Goal: Information Seeking & Learning: Learn about a topic

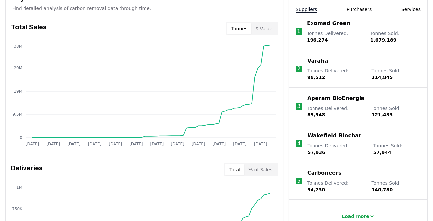
scroll to position [272, 0]
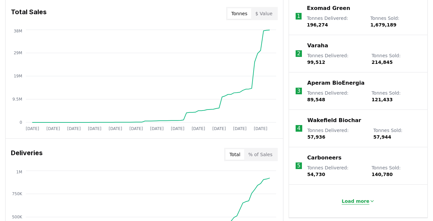
click at [366, 195] on button "Load more" at bounding box center [359, 201] width 44 height 13
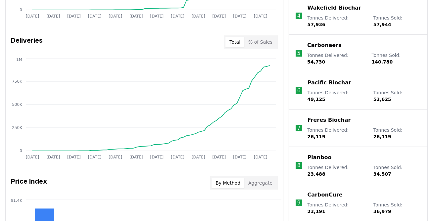
scroll to position [387, 0]
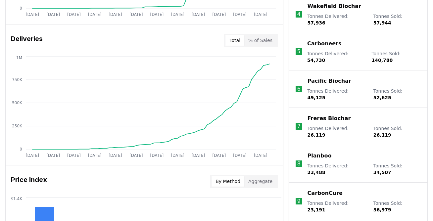
click at [318, 152] on p "Planboo" at bounding box center [320, 156] width 24 height 8
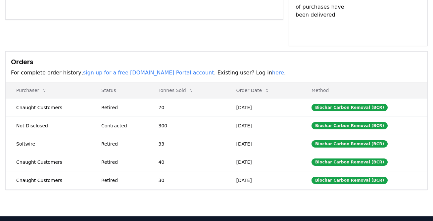
scroll to position [173, 0]
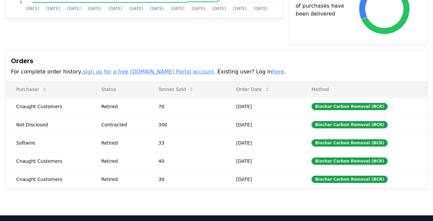
click at [96, 69] on link "sign up for a free CDR.fyi Portal account" at bounding box center [148, 72] width 131 height 6
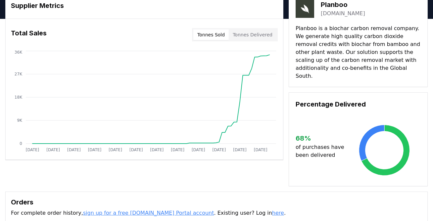
scroll to position [7, 0]
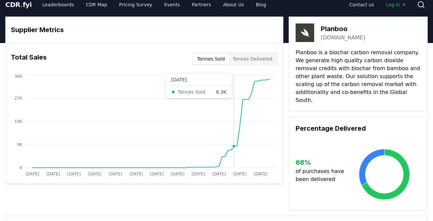
click at [234, 146] on circle at bounding box center [234, 146] width 3 height 3
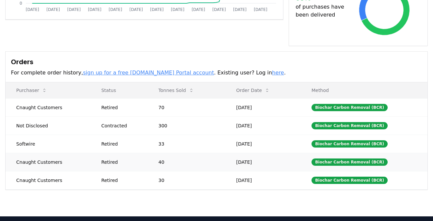
scroll to position [179, 0]
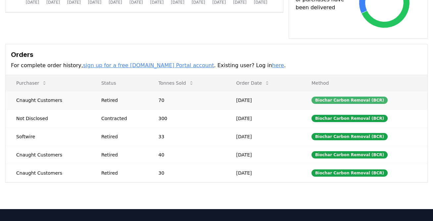
click at [336, 97] on div "Biochar Carbon Removal (BCR)" at bounding box center [350, 100] width 76 height 7
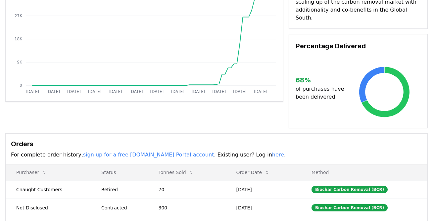
scroll to position [79, 0]
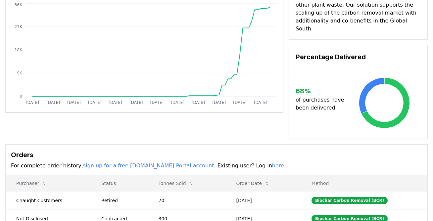
click at [272, 163] on link "here" at bounding box center [278, 166] width 12 height 6
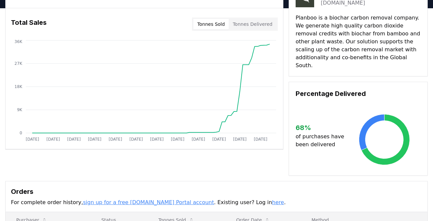
scroll to position [0, 0]
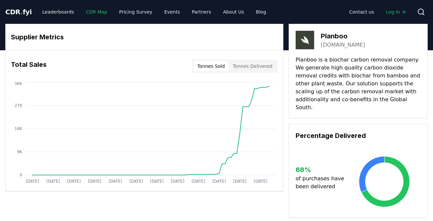
click at [94, 10] on link "CDR Map" at bounding box center [97, 12] width 32 height 12
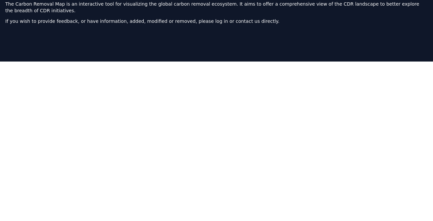
scroll to position [43, 0]
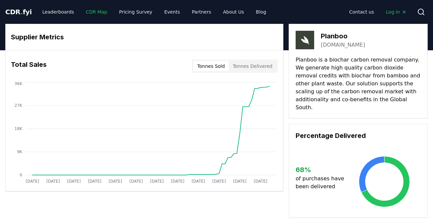
click at [96, 9] on link "CDR Map" at bounding box center [97, 12] width 32 height 12
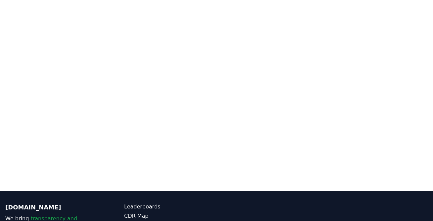
scroll to position [134, 0]
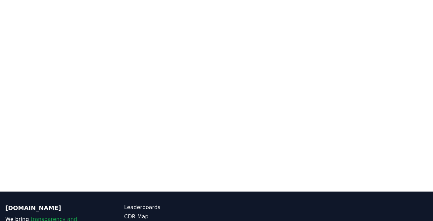
click at [377, 185] on div at bounding box center [216, 81] width 433 height 221
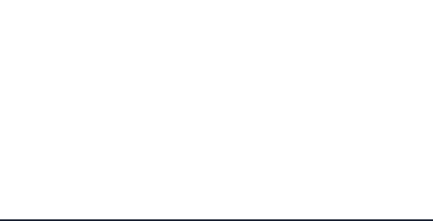
scroll to position [107, 0]
